Goal: Task Accomplishment & Management: Use online tool/utility

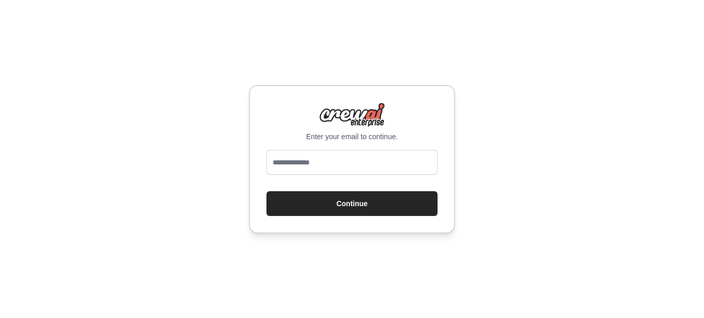
click at [323, 152] on input "email" at bounding box center [352, 162] width 171 height 25
type input "**********"
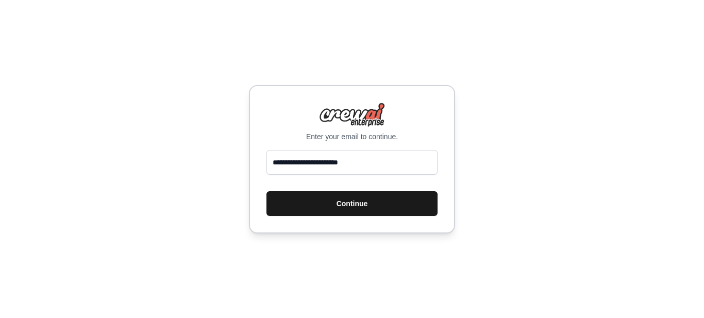
click at [367, 201] on button "Continue" at bounding box center [352, 203] width 171 height 25
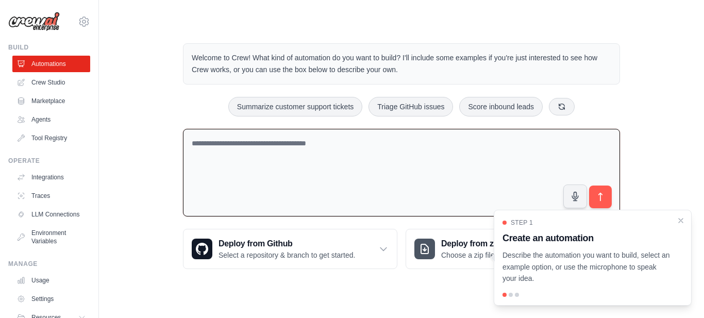
click at [260, 157] on textarea at bounding box center [401, 173] width 437 height 88
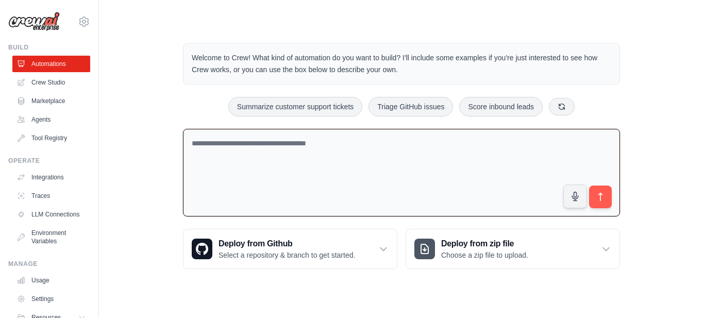
click at [263, 127] on div "Welcome to Crew! What kind of automation do you want to build? I'll include som…" at bounding box center [402, 156] width 462 height 259
click at [261, 140] on textarea at bounding box center [401, 173] width 437 height 88
click at [271, 161] on textarea at bounding box center [401, 173] width 437 height 88
click at [461, 242] on h3 "Deploy from zip file" at bounding box center [484, 244] width 87 height 12
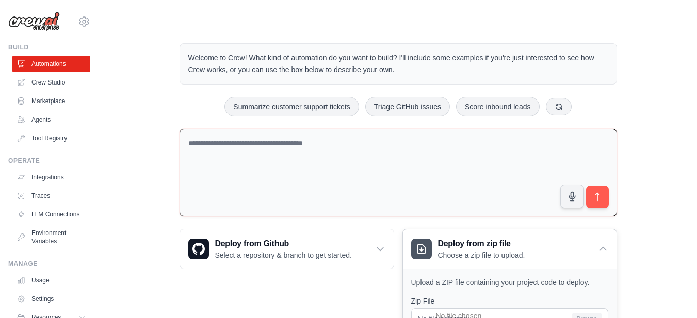
scroll to position [103, 0]
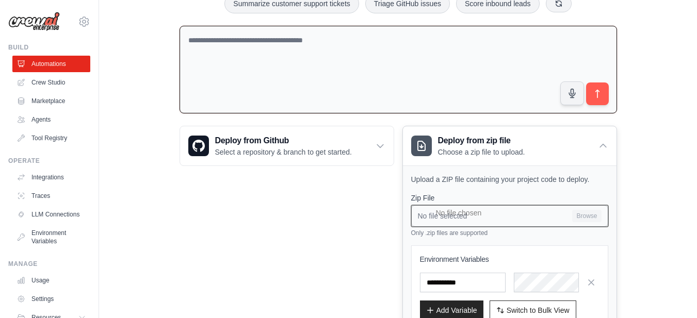
click at [577, 215] on input "No file selected Browse" at bounding box center [509, 216] width 197 height 22
type input "**********"
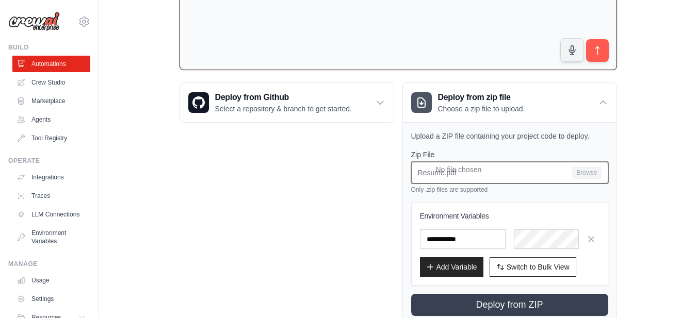
scroll to position [128, 0]
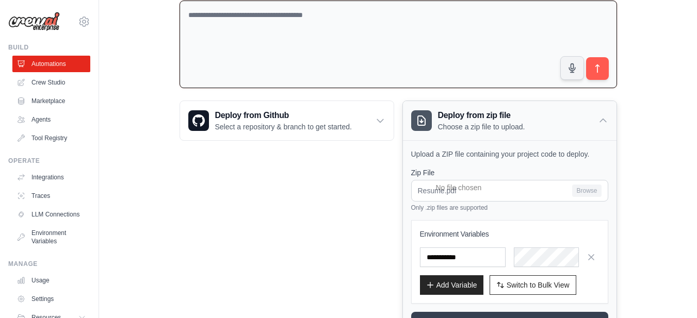
click at [603, 116] on icon at bounding box center [603, 121] width 10 height 10
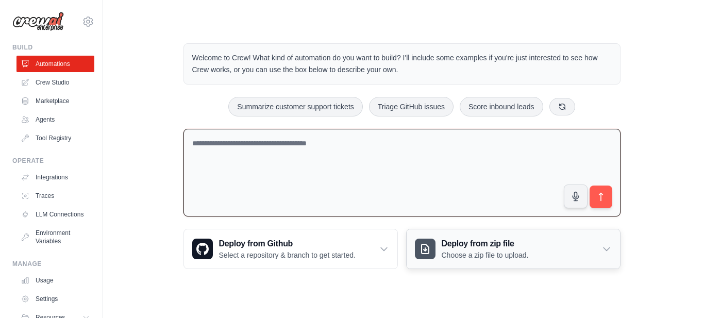
scroll to position [0, 0]
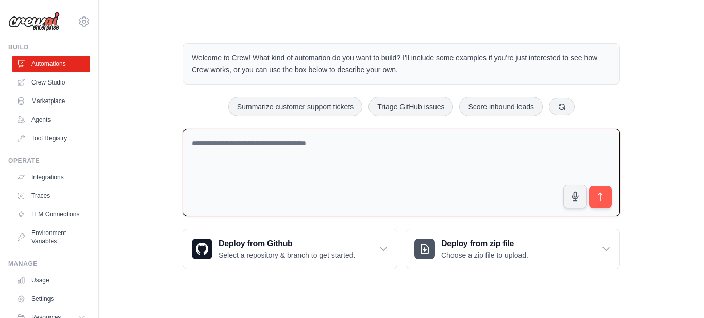
click at [498, 162] on textarea at bounding box center [401, 173] width 437 height 88
click at [57, 122] on link "Agents" at bounding box center [52, 119] width 78 height 17
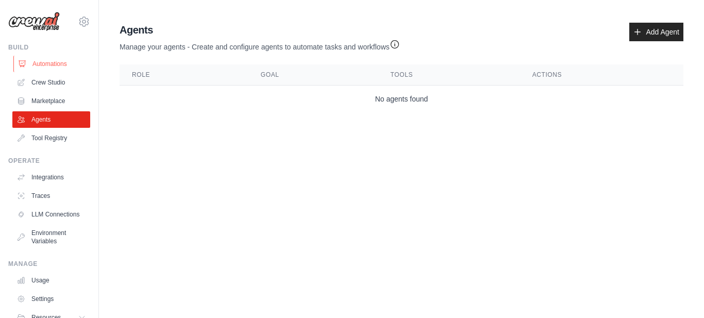
click at [47, 65] on link "Automations" at bounding box center [52, 64] width 78 height 17
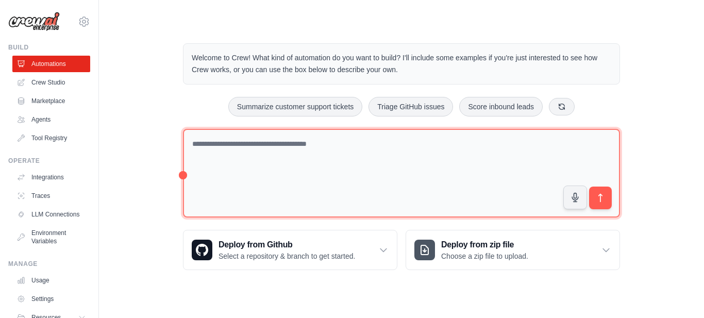
click at [261, 153] on textarea at bounding box center [401, 173] width 437 height 89
paste textarea "**********"
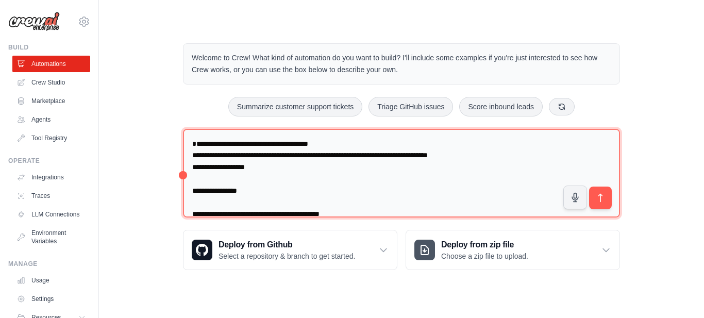
click at [294, 151] on textarea at bounding box center [401, 173] width 437 height 89
click at [294, 146] on textarea at bounding box center [401, 173] width 437 height 89
type textarea "**********"
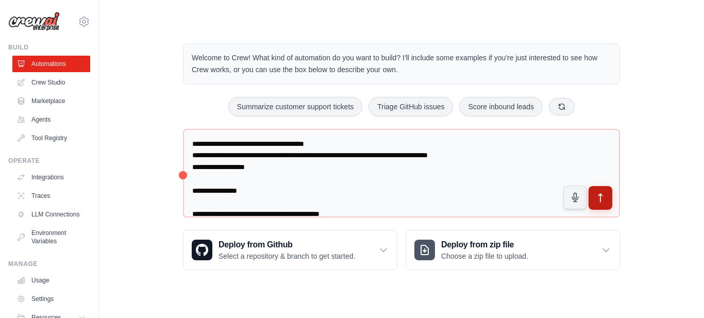
click at [598, 192] on button "submit" at bounding box center [601, 198] width 24 height 24
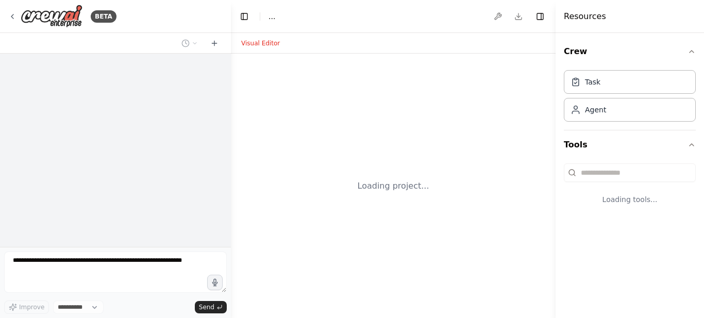
select select "****"
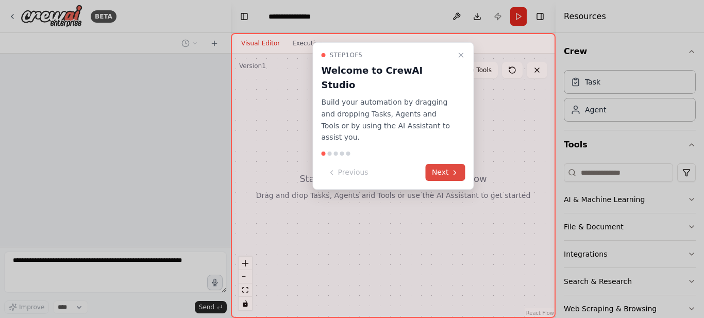
click at [448, 164] on button "Next" at bounding box center [446, 172] width 40 height 17
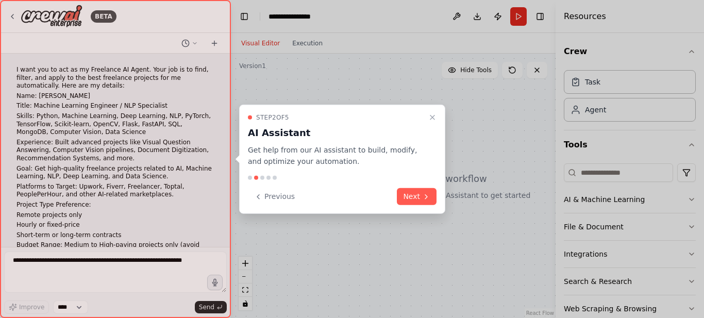
scroll to position [407, 0]
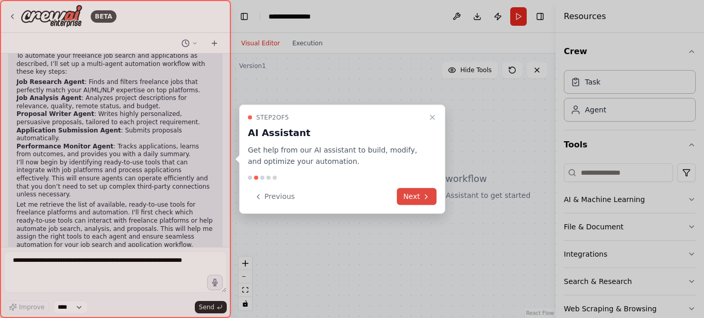
click at [424, 195] on icon at bounding box center [426, 196] width 8 height 8
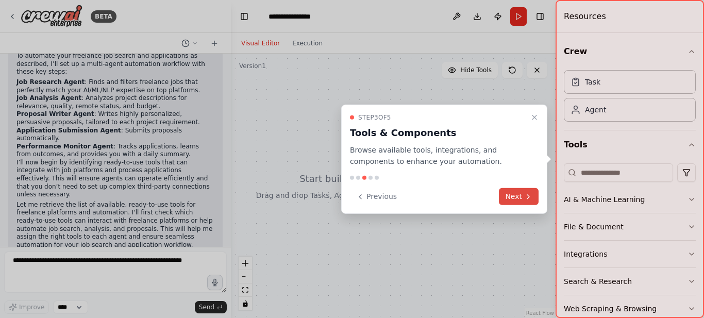
click at [523, 196] on button "Next" at bounding box center [519, 196] width 40 height 17
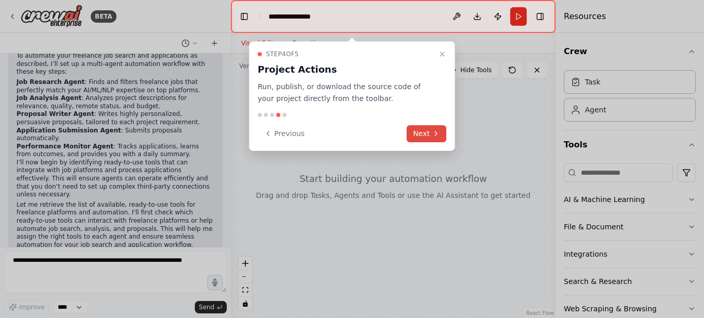
click at [434, 136] on icon at bounding box center [436, 133] width 8 height 8
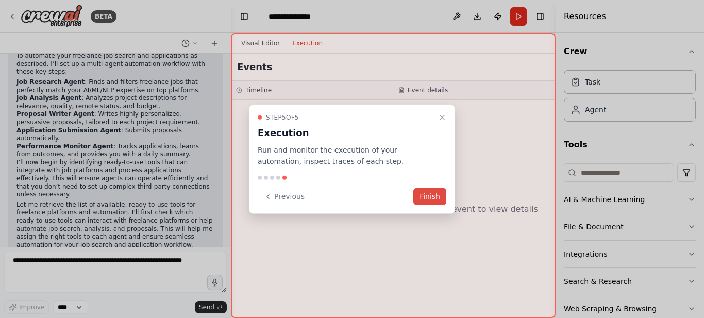
click at [439, 188] on button "Finish" at bounding box center [430, 196] width 33 height 17
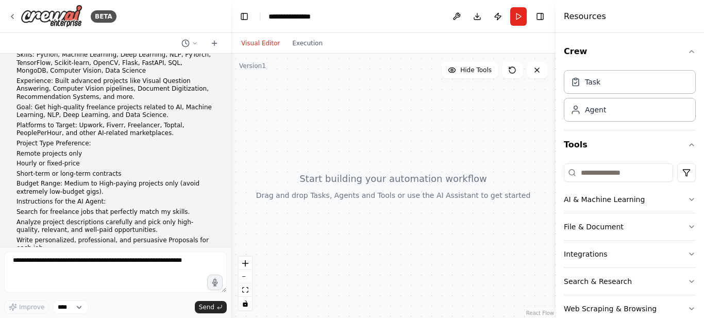
scroll to position [155, 0]
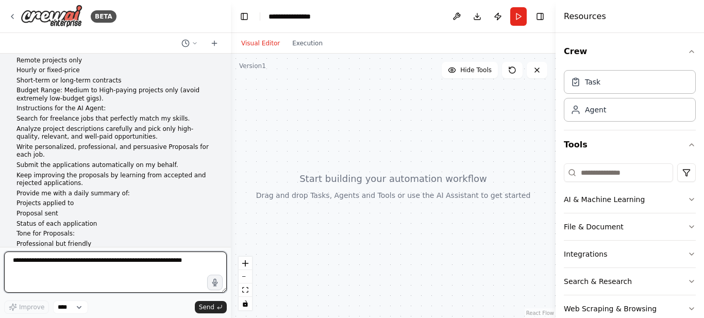
click at [142, 259] on textarea at bounding box center [115, 272] width 223 height 41
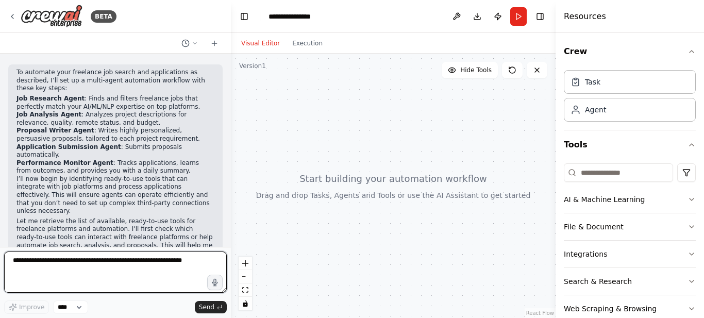
scroll to position [407, 0]
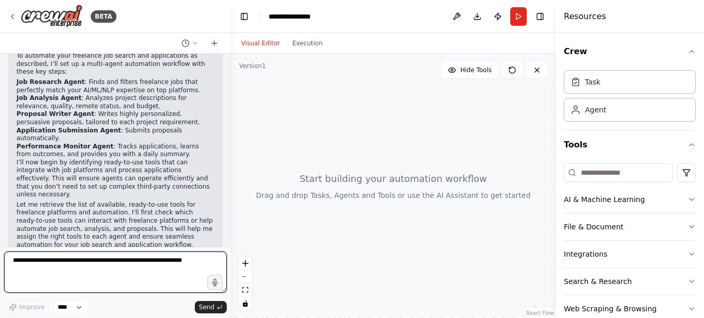
click at [191, 264] on textarea at bounding box center [115, 272] width 223 height 41
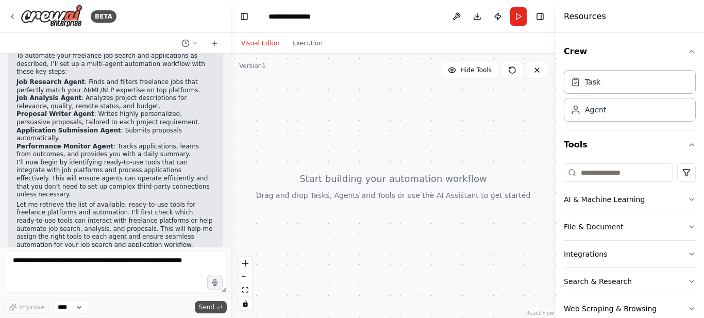
click at [213, 311] on button "Send" at bounding box center [211, 307] width 32 height 12
click at [207, 304] on span "Send" at bounding box center [206, 307] width 15 height 8
click at [83, 309] on select "****" at bounding box center [70, 307] width 35 height 13
click at [162, 201] on p "Let me retrieve the list of available, ready-to-use tools for freelance platfor…" at bounding box center [116, 225] width 198 height 48
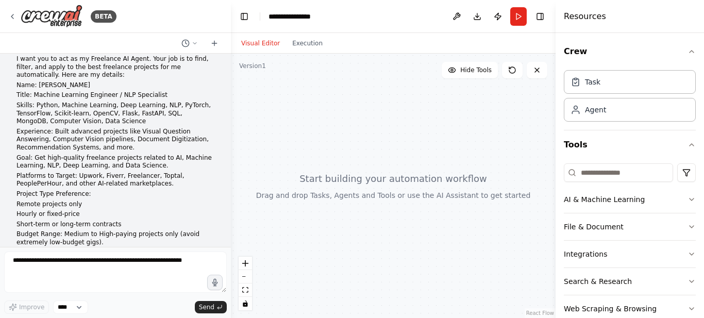
scroll to position [0, 0]
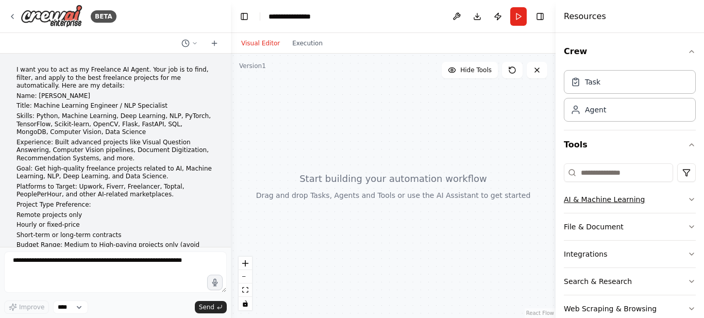
click at [688, 200] on icon "button" at bounding box center [692, 199] width 8 height 8
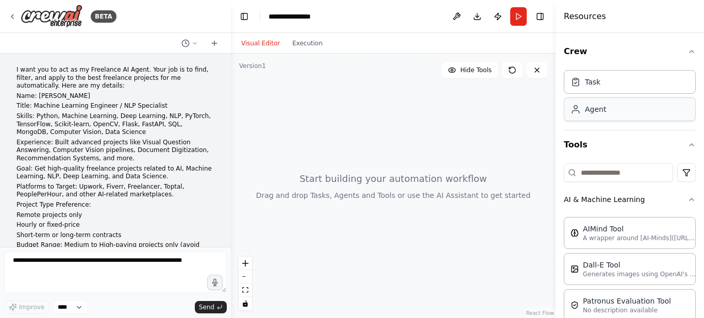
click at [623, 116] on div "Agent" at bounding box center [630, 109] width 132 height 24
click at [583, 110] on div "Agent" at bounding box center [589, 109] width 36 height 10
drag, startPoint x: 583, startPoint y: 110, endPoint x: 587, endPoint y: 76, distance: 34.3
click at [587, 76] on div "Task Agent" at bounding box center [630, 94] width 132 height 56
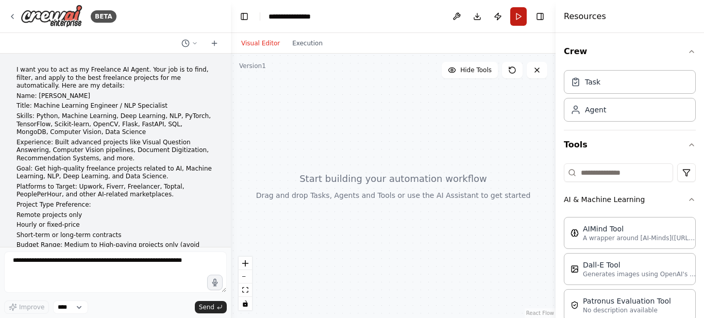
click at [522, 14] on button "Run" at bounding box center [518, 16] width 17 height 19
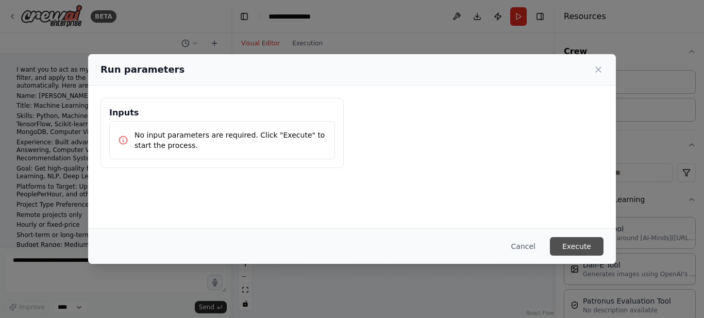
click at [581, 247] on button "Execute" at bounding box center [577, 246] width 54 height 19
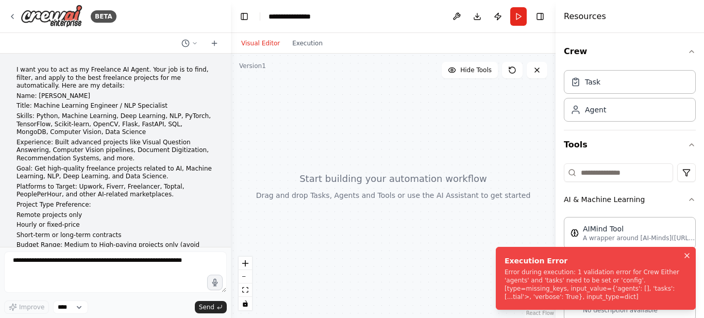
click at [686, 255] on icon "Notifications (F8)" at bounding box center [687, 256] width 8 height 8
